Goal: Navigation & Orientation: Find specific page/section

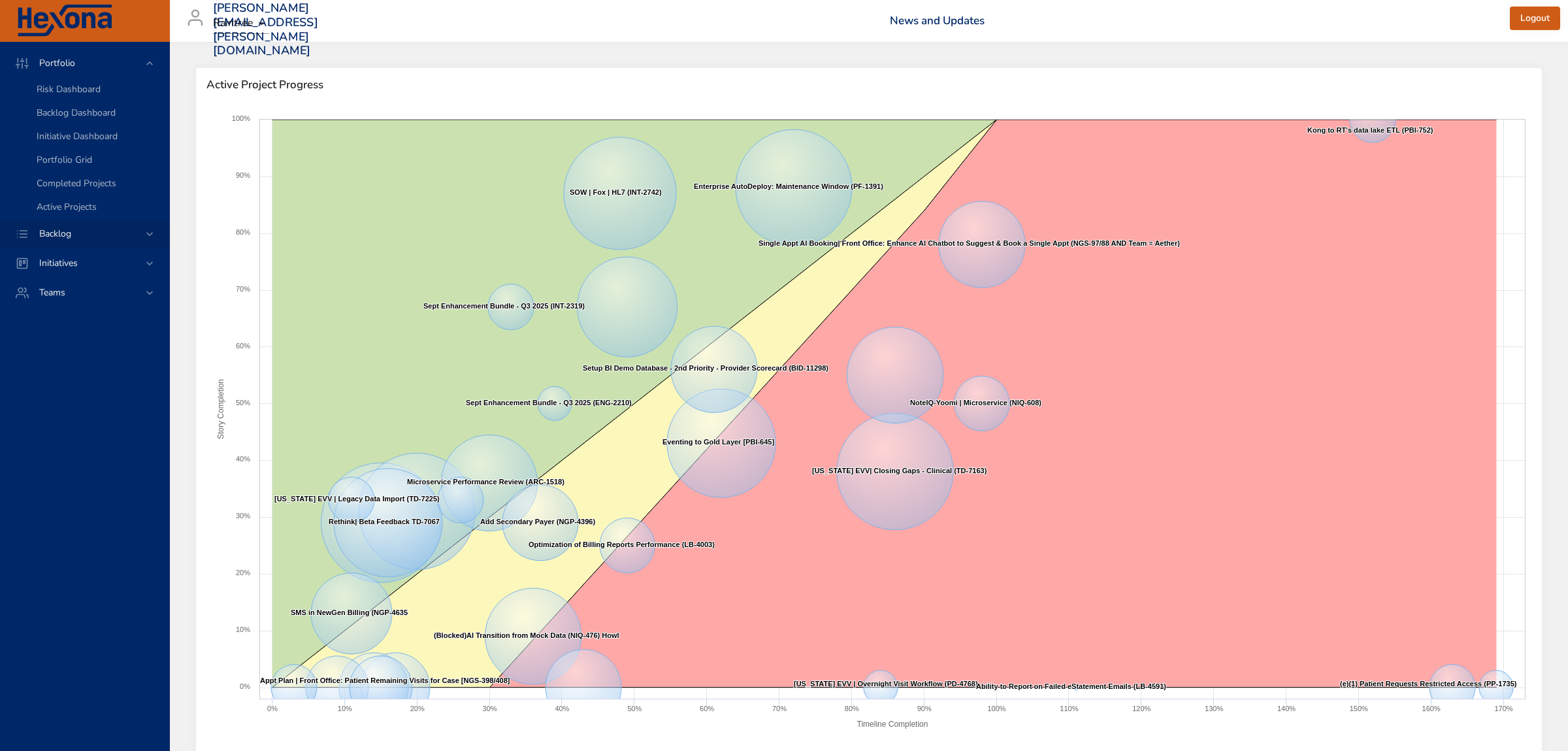
click at [34, 235] on span "Backlog" at bounding box center [55, 233] width 53 height 12
click at [91, 115] on span "Backlog Details" at bounding box center [68, 118] width 62 height 12
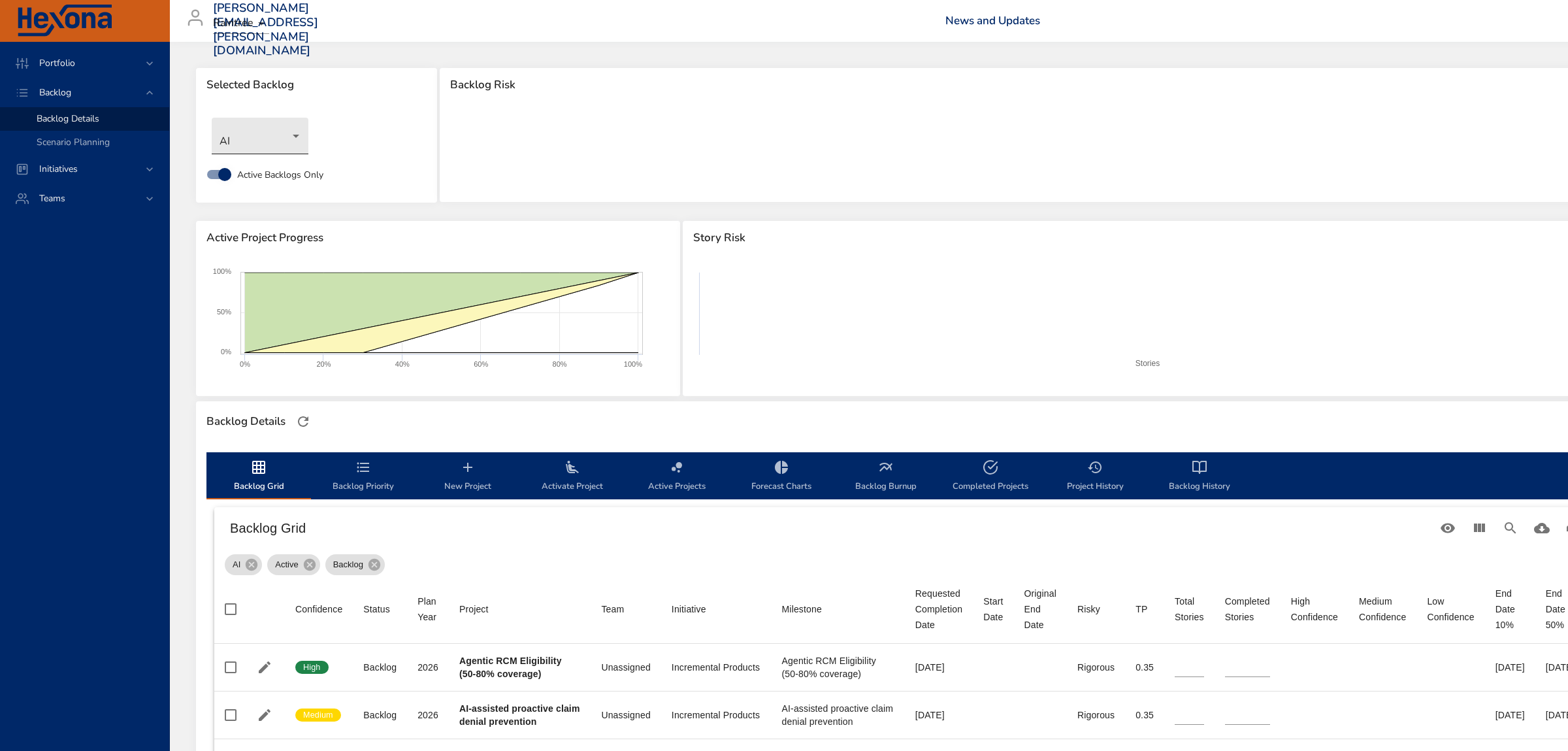
click at [282, 122] on body "Portfolio Backlog Backlog Details Scenario Planning Initiatives Teams [PERSON_N…" at bounding box center [784, 376] width 1568 height 751
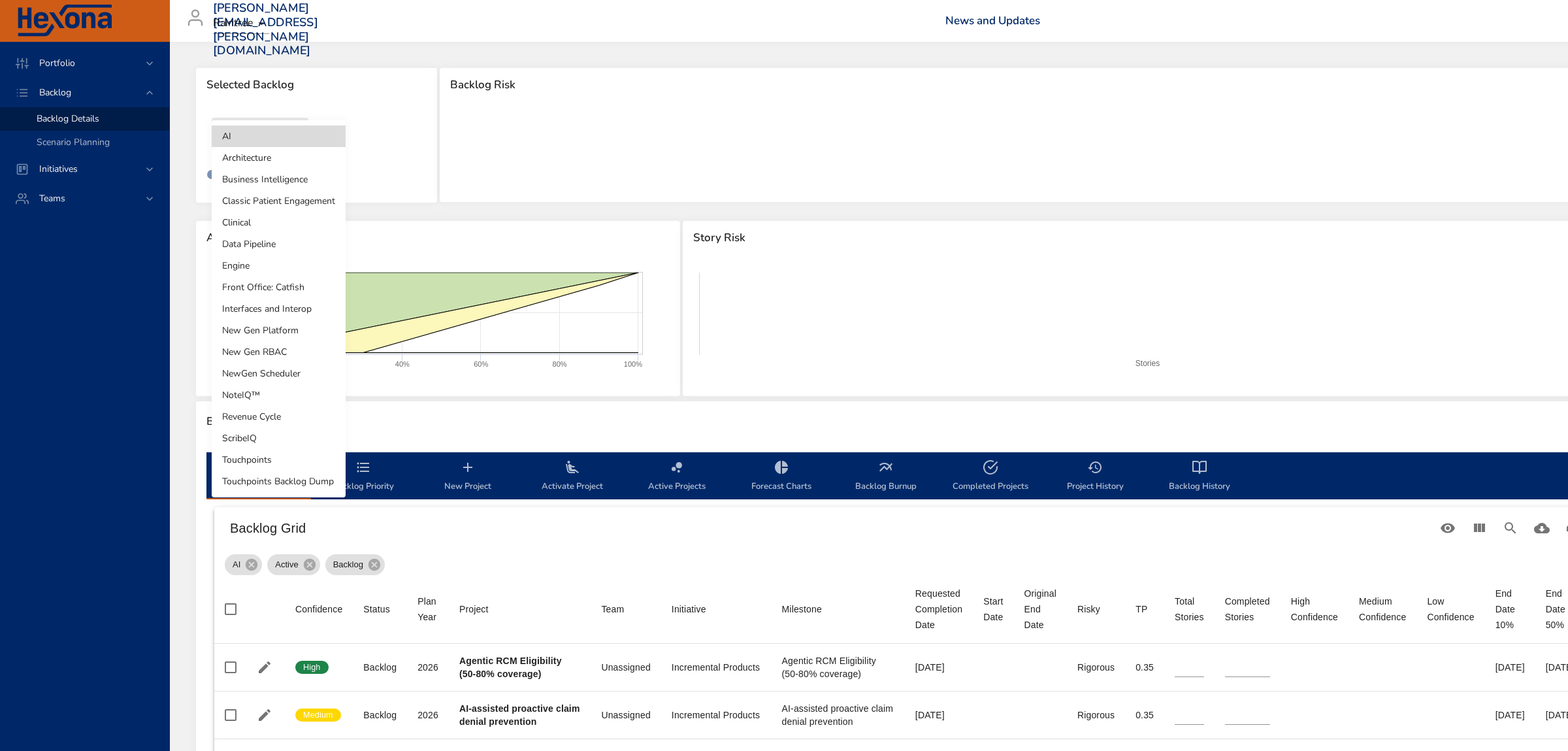
click at [281, 308] on li "Interfaces and Interop" at bounding box center [278, 309] width 134 height 21
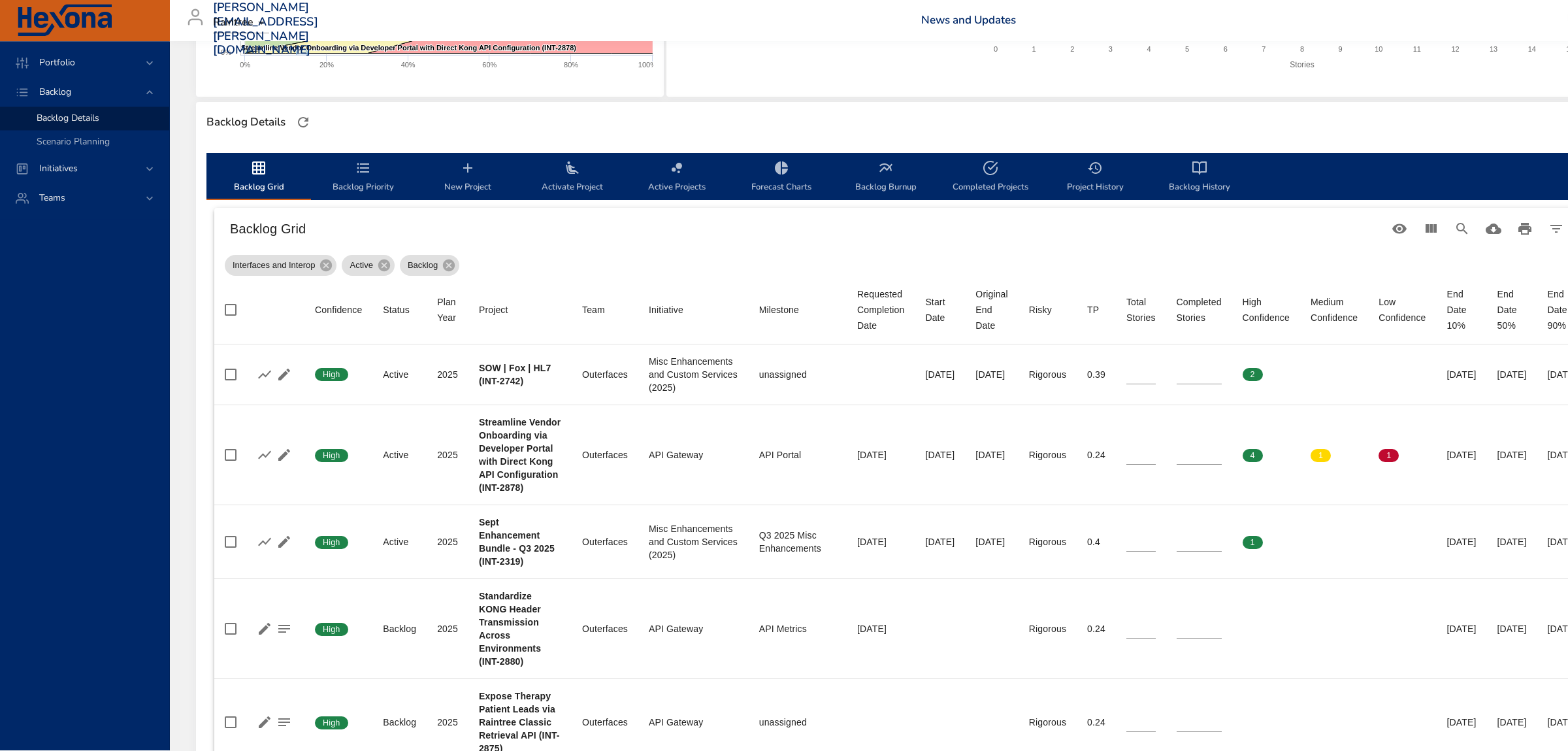
scroll to position [206, 0]
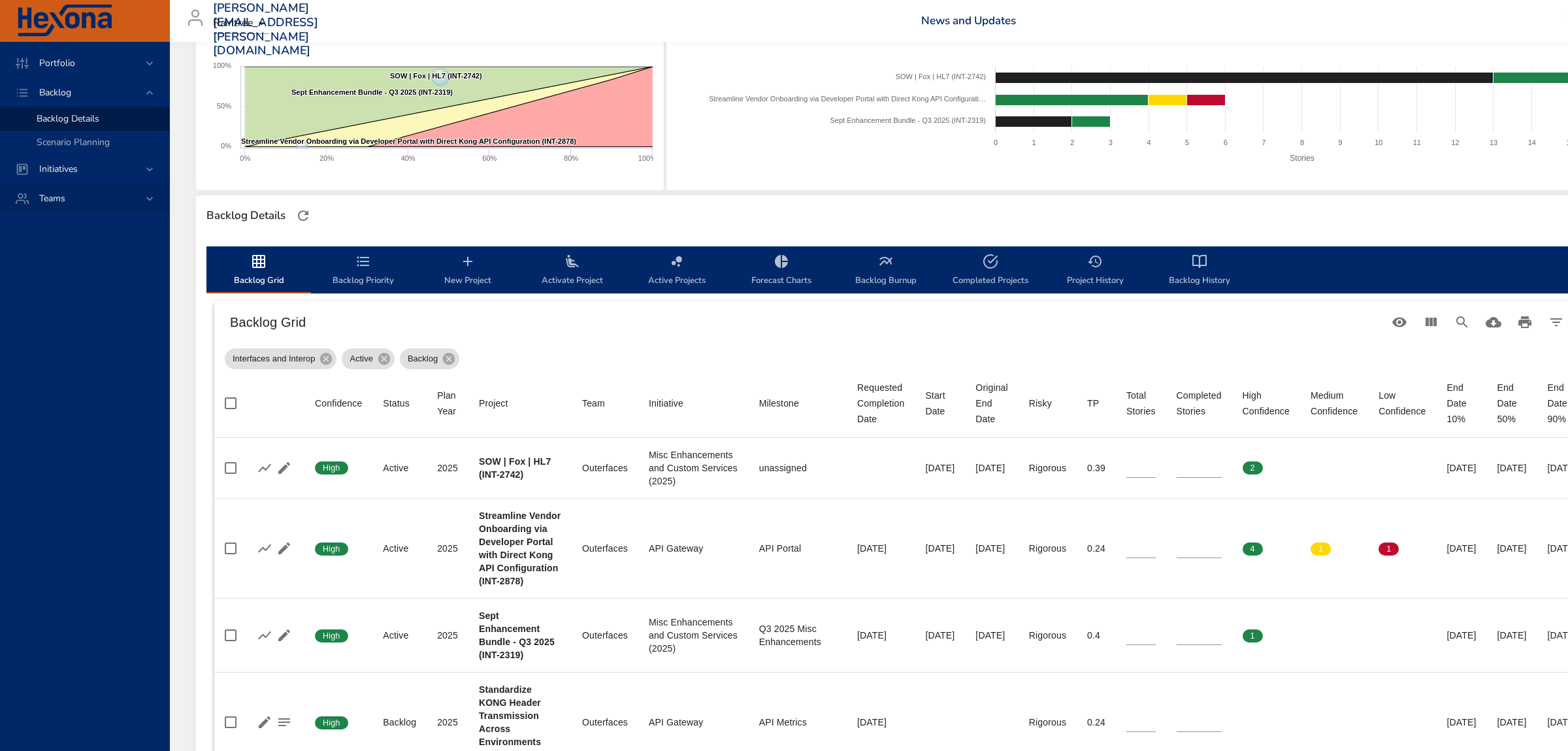
click at [103, 195] on div "Teams" at bounding box center [85, 198] width 114 height 14
click at [105, 67] on div "Portfolio" at bounding box center [85, 62] width 114 height 14
click at [113, 91] on div "Risk Dashboard" at bounding box center [98, 90] width 122 height 13
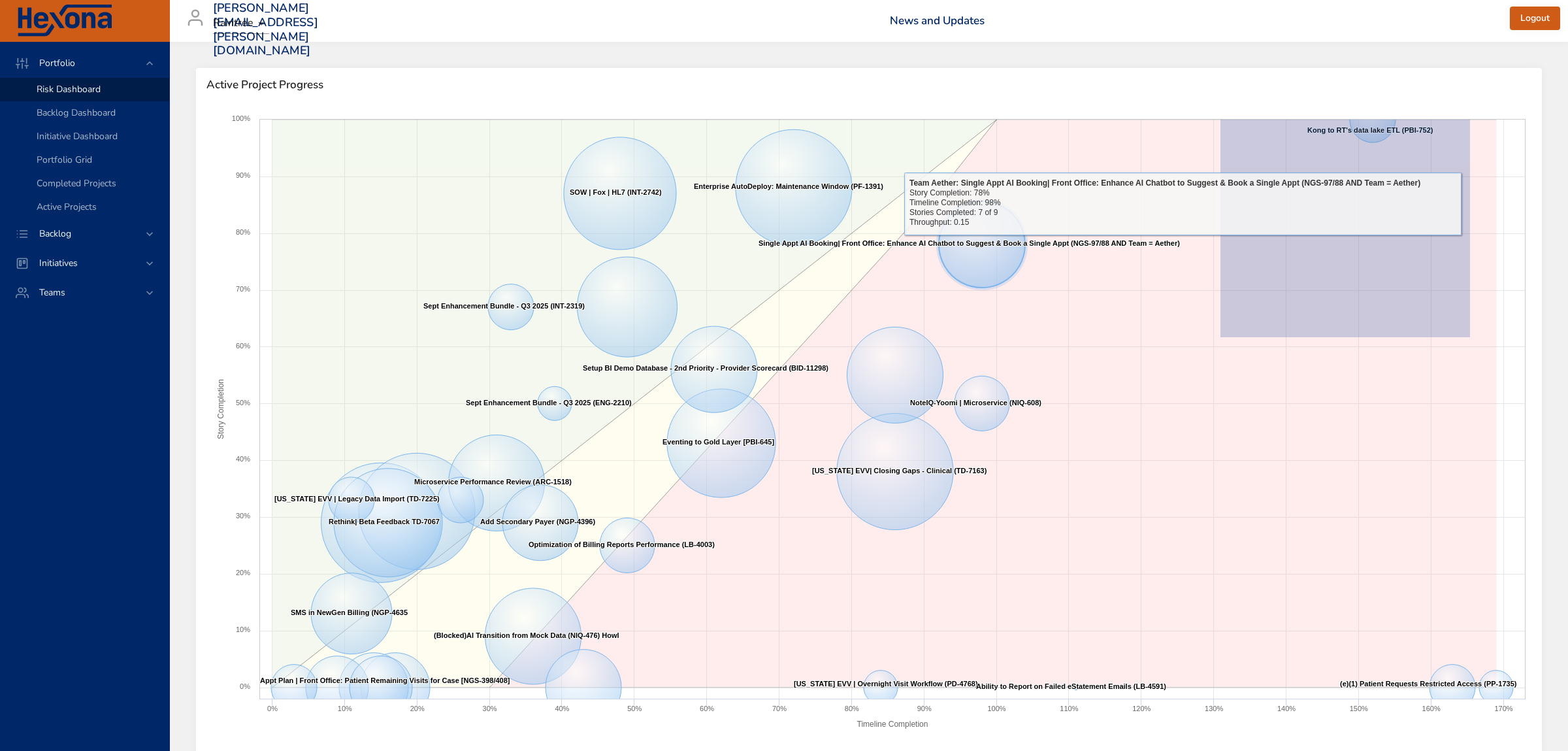
drag, startPoint x: 1221, startPoint y: 337, endPoint x: 1476, endPoint y: 107, distance: 343.4
click at [1476, 107] on div "Created with Highcharts 9.0.1 Timeline Completion Story Completion Eventing (MI…" at bounding box center [869, 428] width 1345 height 653
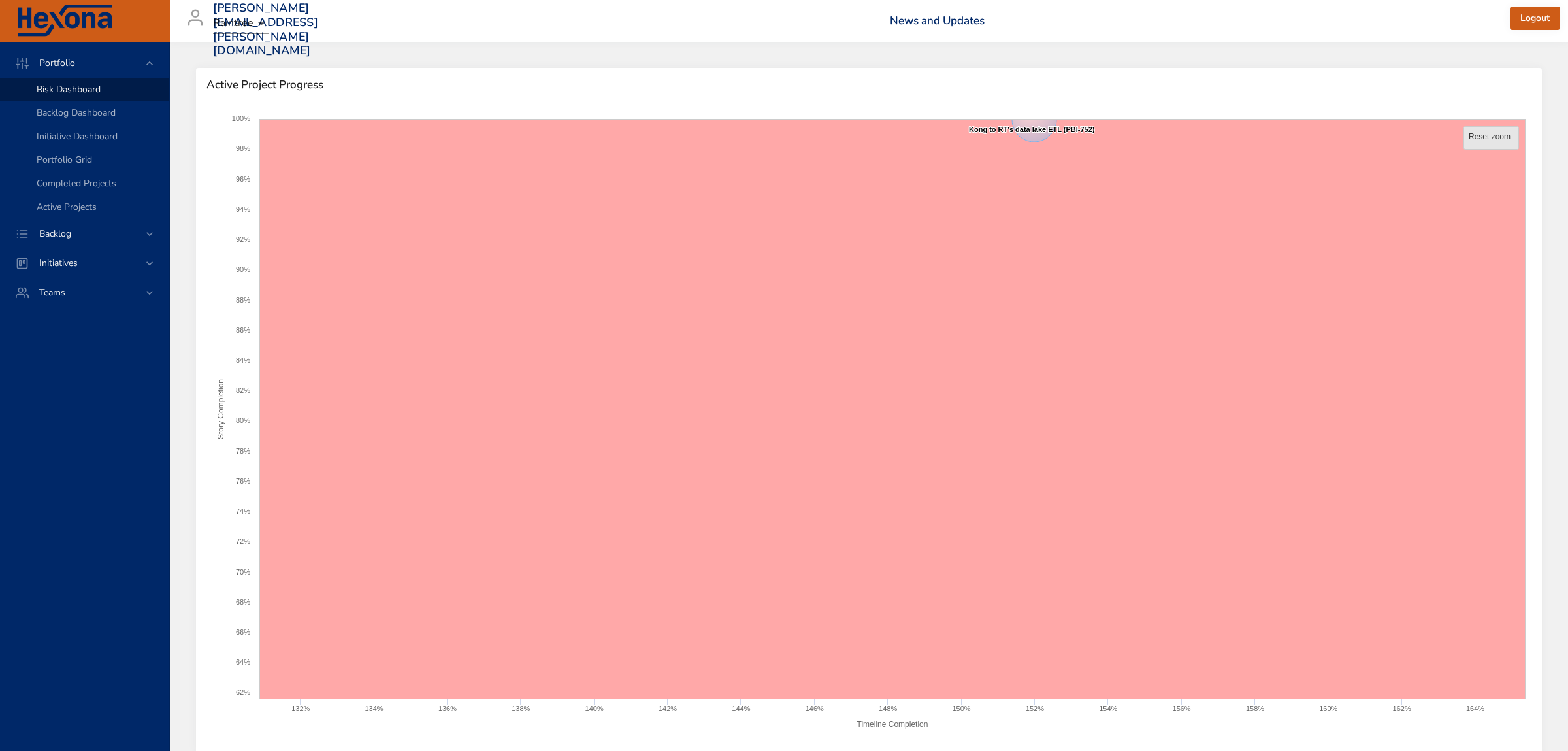
click at [1485, 136] on text "Reset zoom" at bounding box center [1489, 136] width 42 height 9
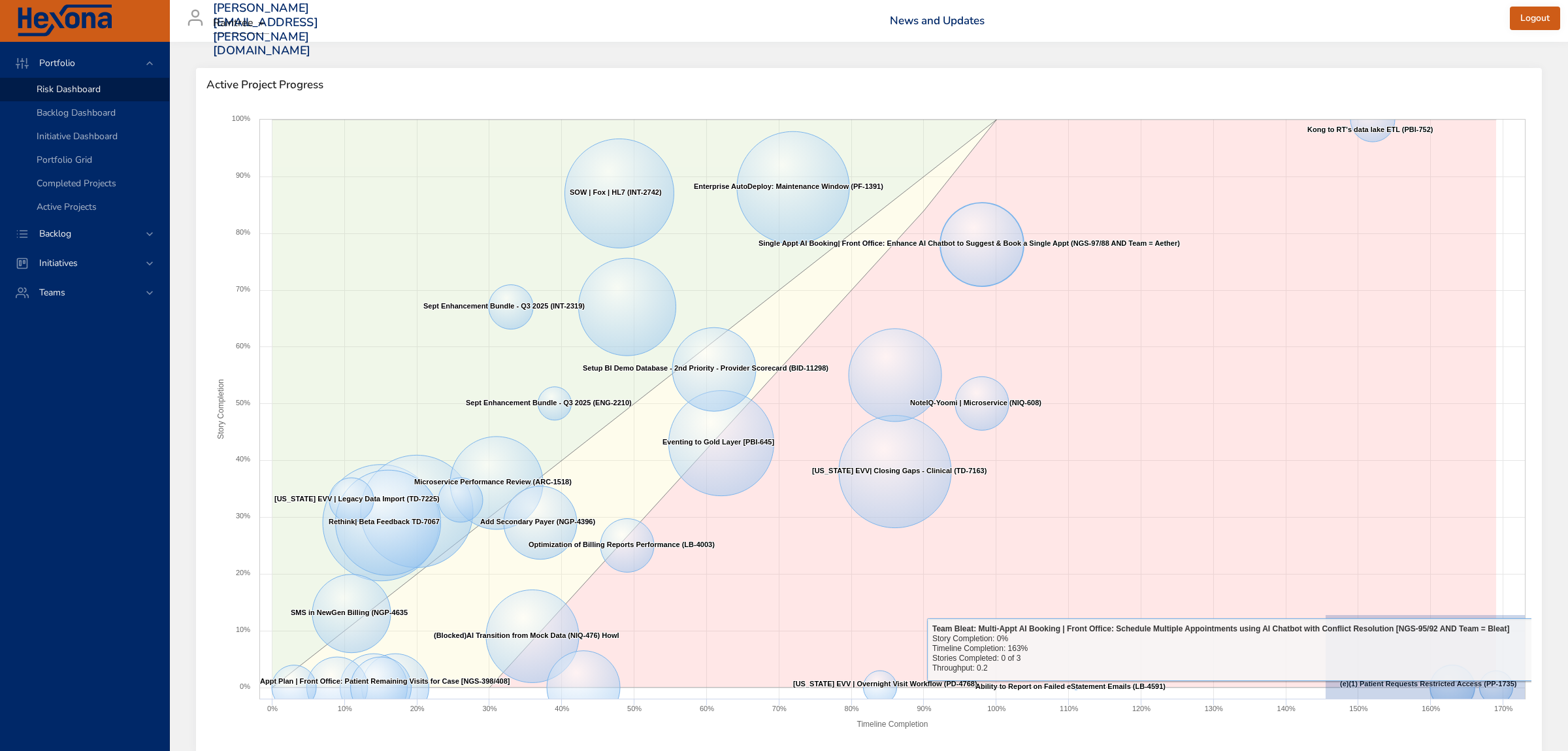
drag, startPoint x: 1326, startPoint y: 615, endPoint x: 1610, endPoint y: 758, distance: 318.0
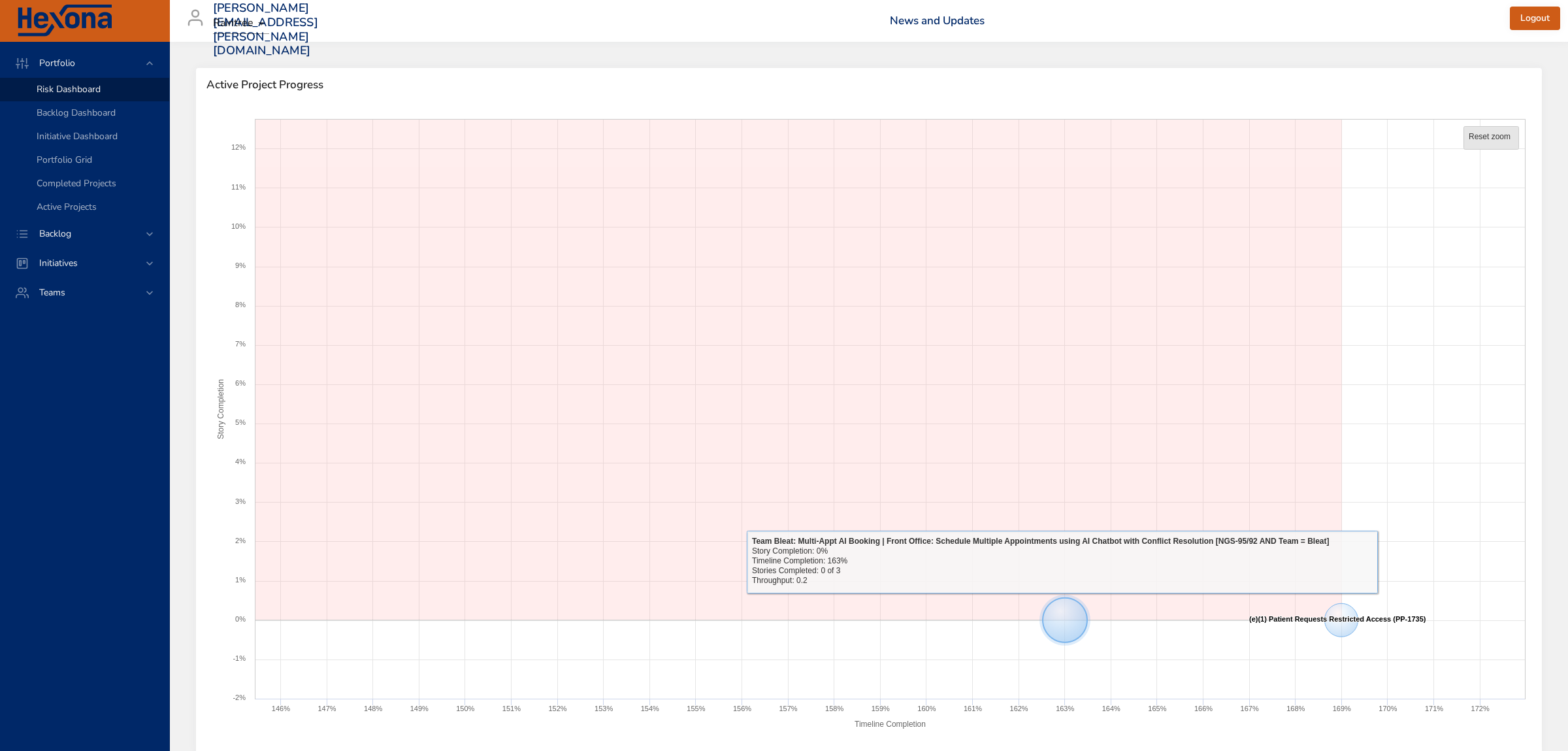
click at [1478, 132] on text "Reset zoom" at bounding box center [1489, 136] width 42 height 9
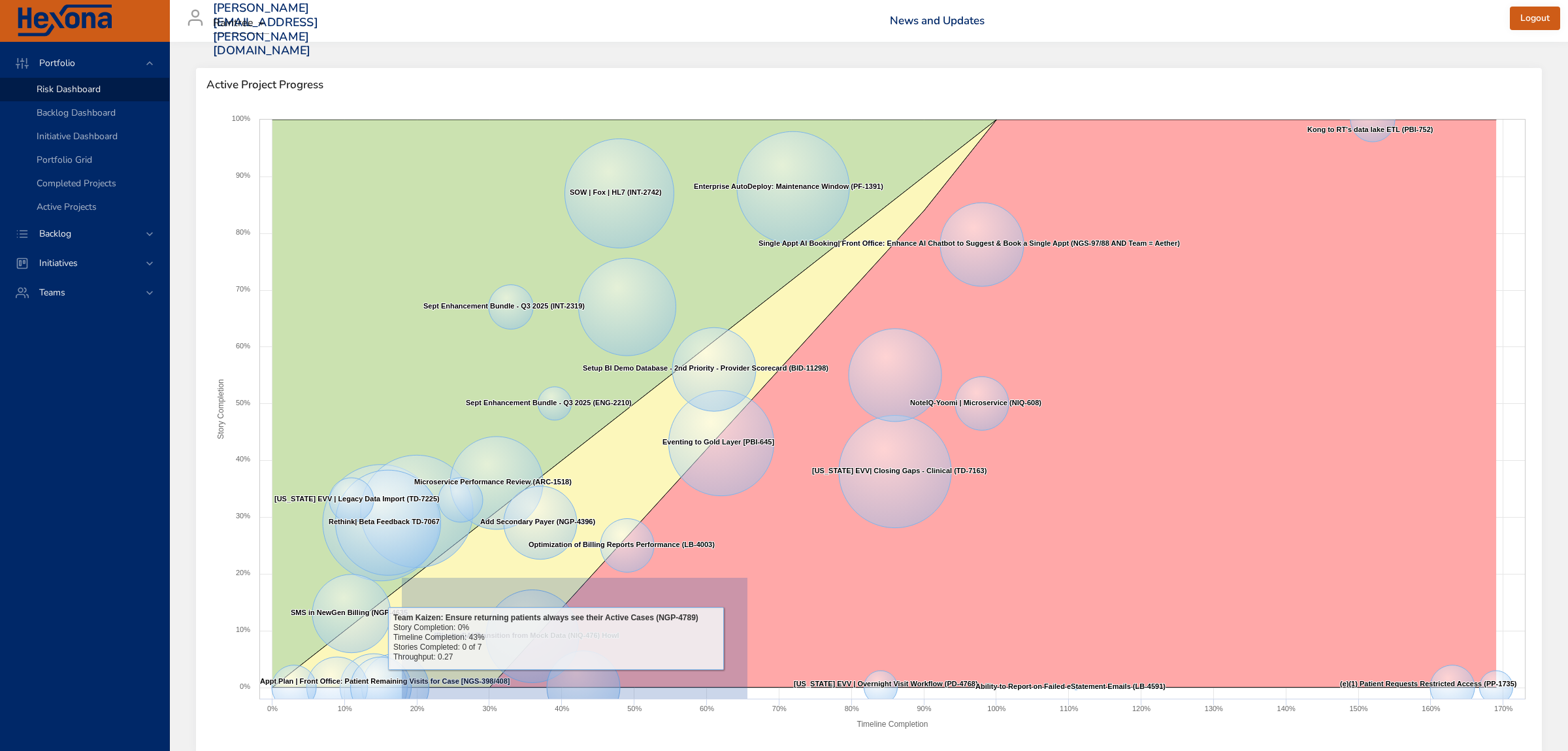
drag, startPoint x: 747, startPoint y: 578, endPoint x: 347, endPoint y: 748, distance: 434.6
click at [347, 748] on div "Created with Highcharts 9.0.1 Timeline Completion Story Completion Eventing (MI…" at bounding box center [869, 428] width 1345 height 653
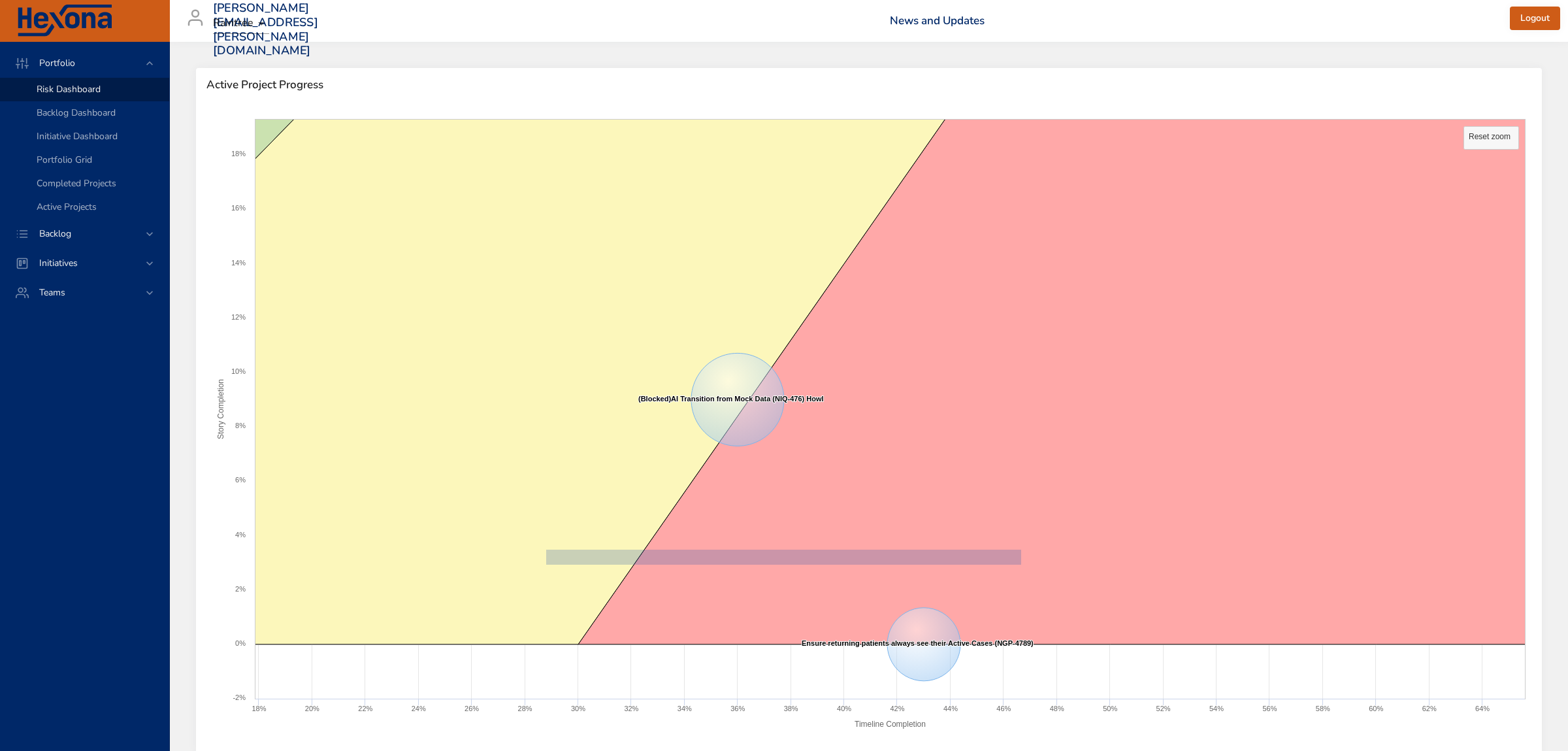
drag, startPoint x: 614, startPoint y: 556, endPoint x: 1026, endPoint y: 549, distance: 412.1
click at [1028, 549] on icon "Created with Highcharts 9.0.1 Timeline Completion Story Completion Eventing (MI…" at bounding box center [868, 427] width 1325 height 628
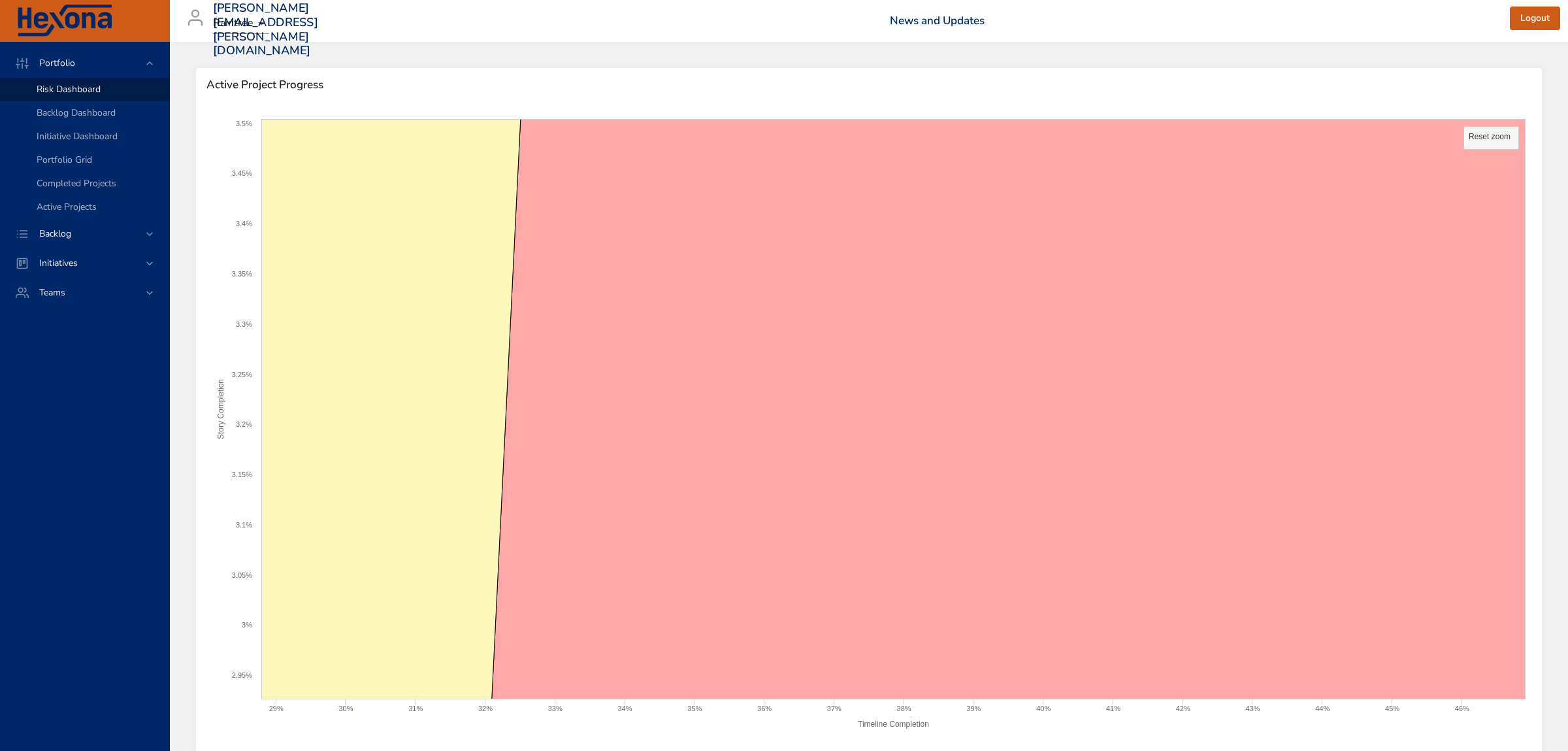
drag, startPoint x: 737, startPoint y: 567, endPoint x: 847, endPoint y: 559, distance: 110.3
click at [1493, 139] on text "Reset zoom" at bounding box center [1489, 136] width 42 height 9
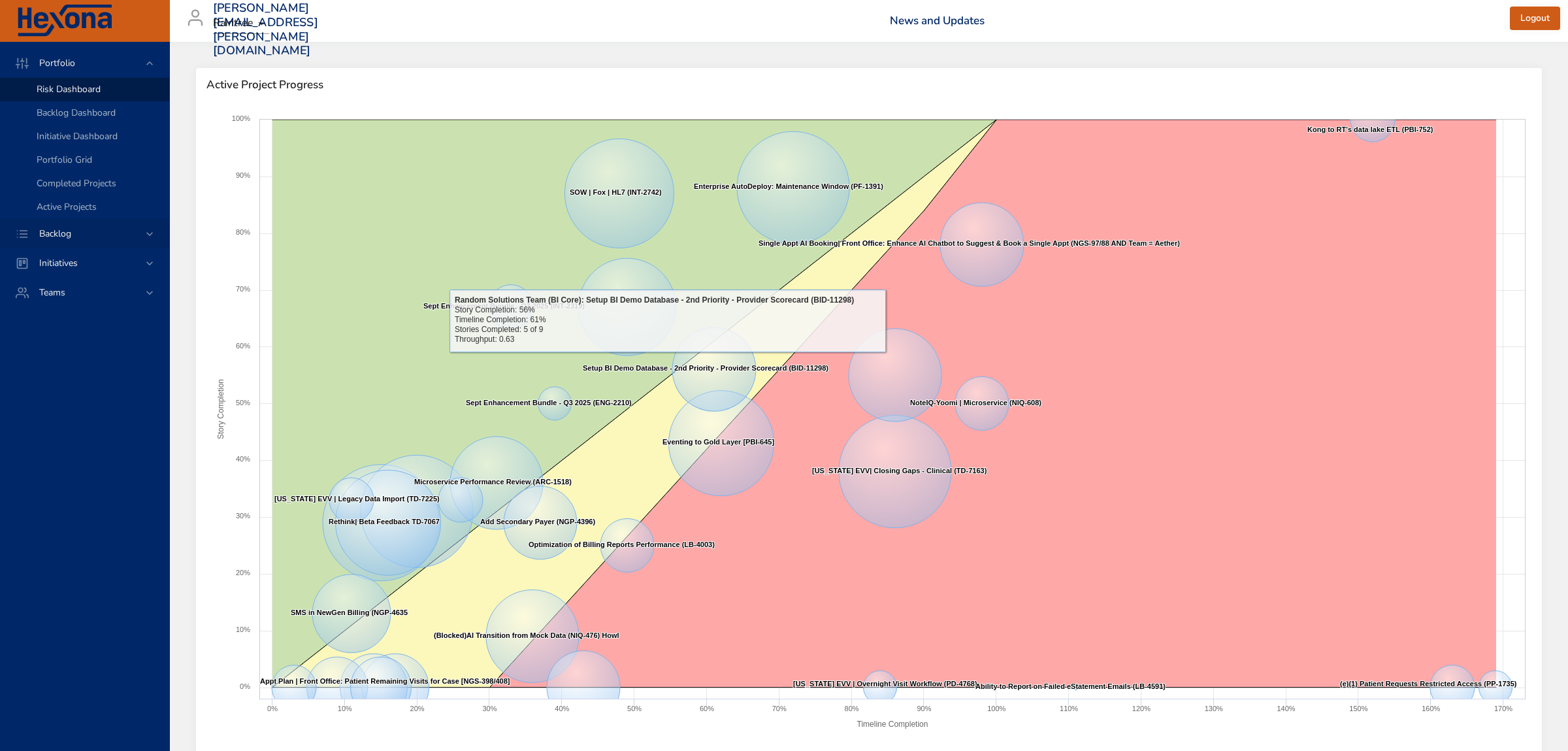
click at [85, 236] on div "Backlog" at bounding box center [85, 233] width 114 height 14
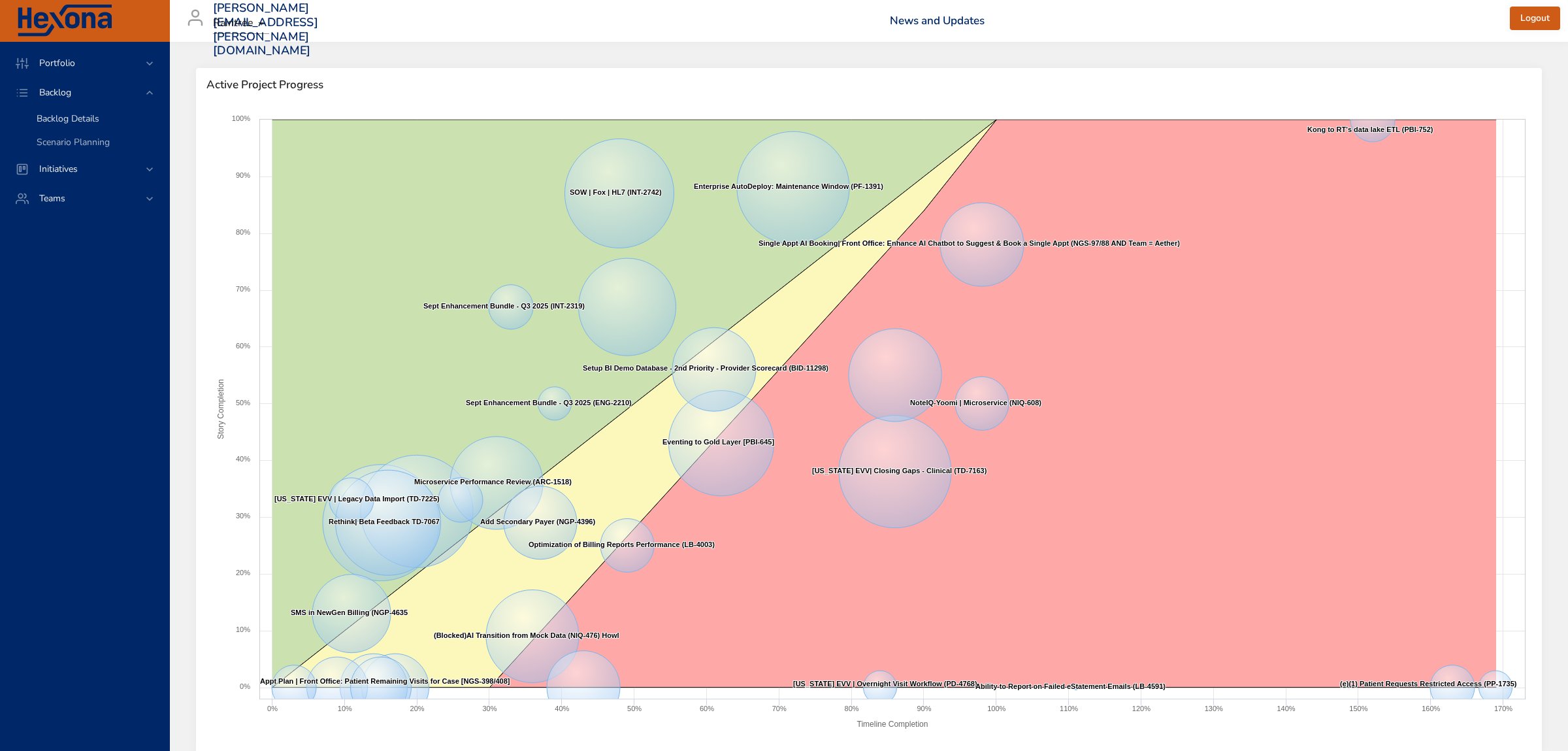
click at [107, 117] on div "Backlog Details" at bounding box center [98, 119] width 122 height 13
